Goal: Task Accomplishment & Management: Use online tool/utility

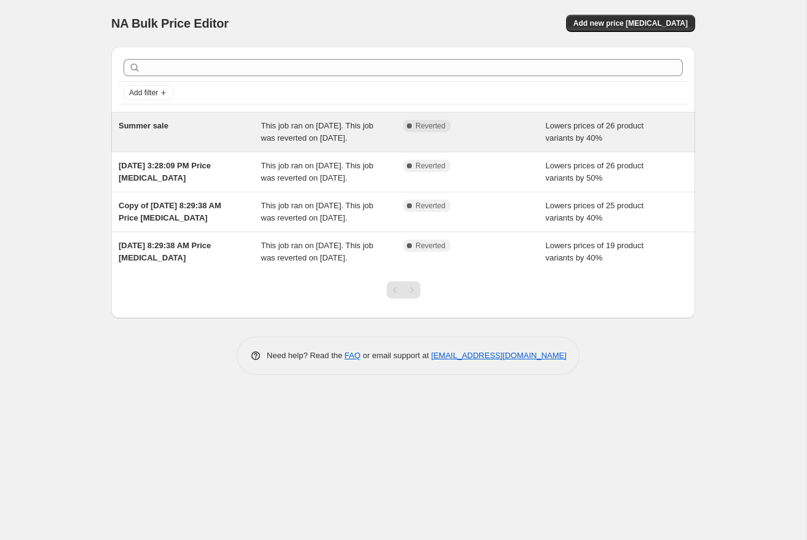
click at [226, 144] on div "Summer sale" at bounding box center [190, 132] width 143 height 25
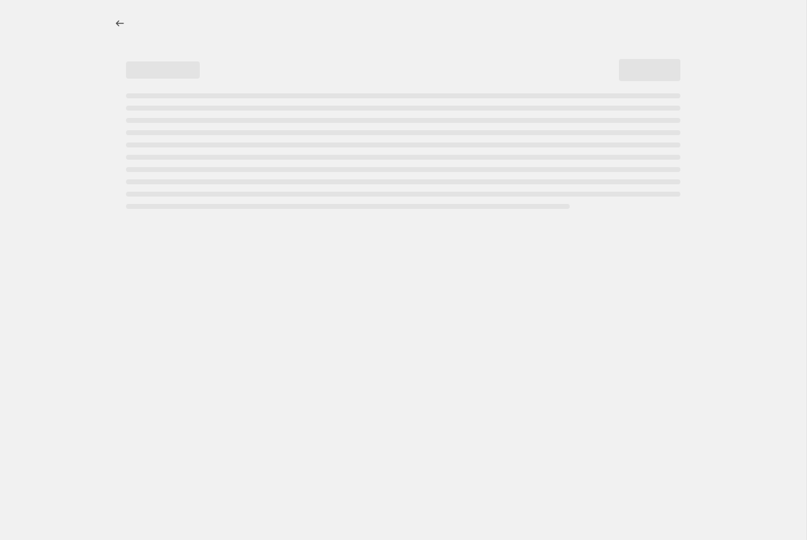
select select "percentage"
